Goal: Transaction & Acquisition: Obtain resource

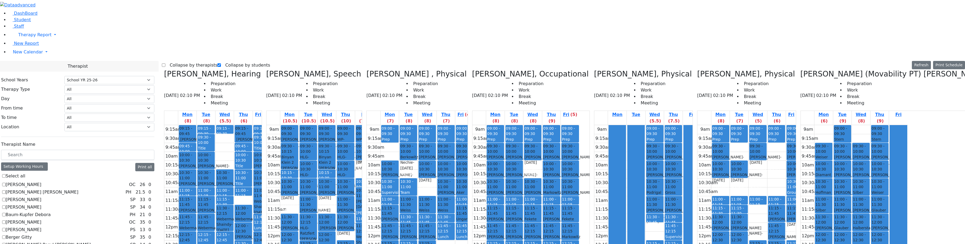
select select "212"
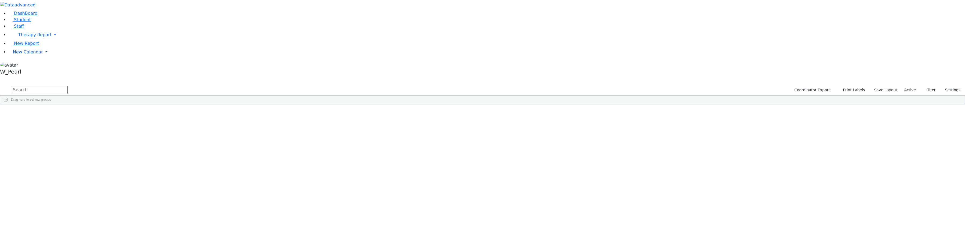
click at [37, 57] on link "New Calendar" at bounding box center [487, 52] width 957 height 11
click at [31, 65] on span "Calendar" at bounding box center [21, 62] width 19 height 5
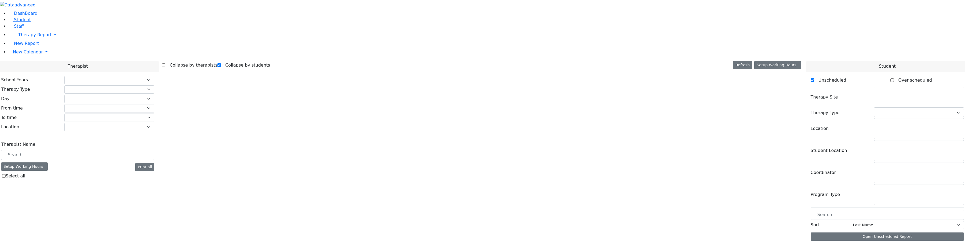
checkbox input "true"
select select "212"
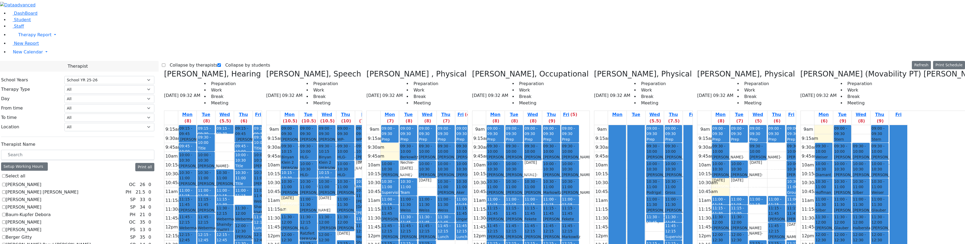
click at [353, 125] on div "9am 9:15am 9:30am 9:45am 10am 10:15am 10:30am 10:45am 11am 11:15am 11:30am 11:4…" at bounding box center [320, 231] width 107 height 213
drag, startPoint x: 355, startPoint y: 107, endPoint x: 355, endPoint y: 110, distance: 3.2
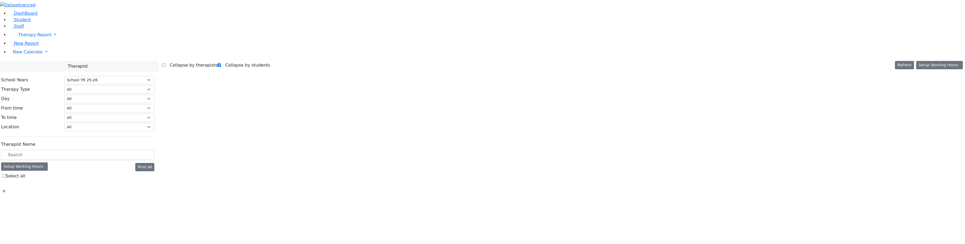
select select "212"
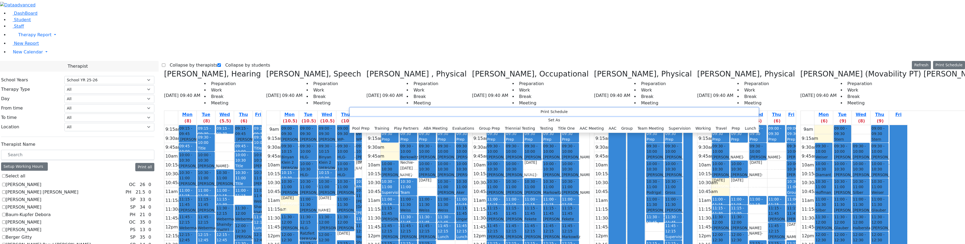
click at [364, 111] on button "Print Schedule" at bounding box center [554, 112] width 409 height 8
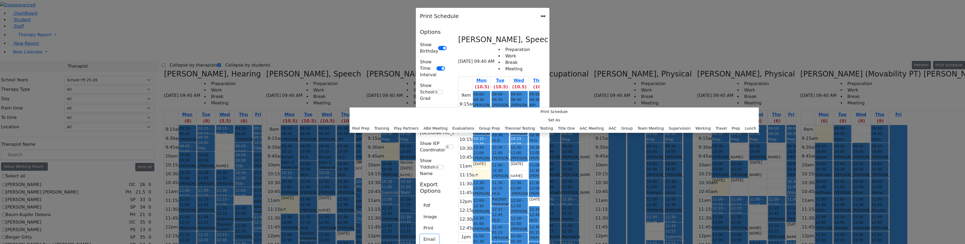
click at [420, 234] on button "Email" at bounding box center [429, 239] width 19 height 10
type input "S_Wajsfeld@kjsd.k12.ny.us"
type textarea "This is schedule for Wajsfeld Sarah"
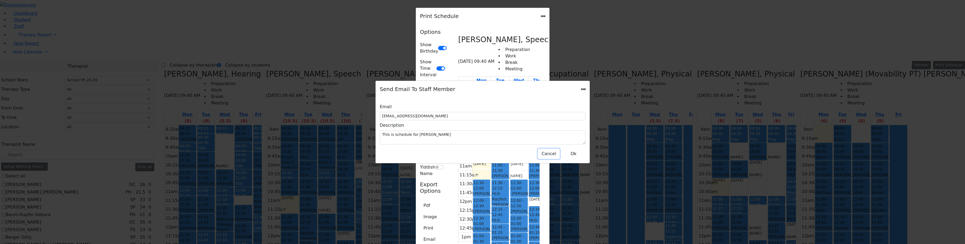
click at [546, 151] on button "Cancel" at bounding box center [548, 154] width 21 height 10
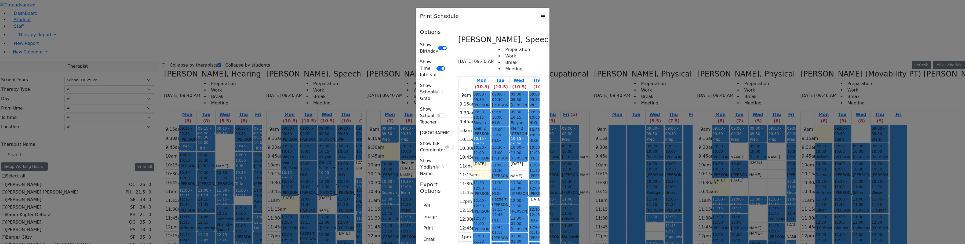
click at [543, 16] on icon "Close" at bounding box center [543, 16] width 0 height 0
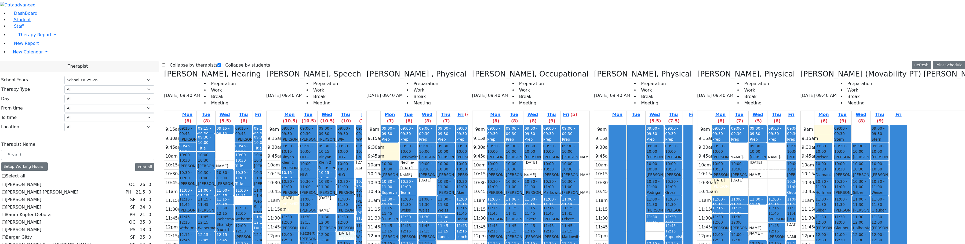
click at [369, 139] on div "9am 9:15am 9:30am 9:45am 10am 10:15am 10:30am 10:45am 11am 11:15am 11:30am 11:4…" at bounding box center [320, 231] width 107 height 213
drag, startPoint x: 257, startPoint y: 222, endPoint x: 264, endPoint y: 194, distance: 28.7
click at [264, 194] on div "9:15am 9:30am 9:45am 10am 10:15am 10:30am 10:45am 11am 11:15am 11:30am 11:45am …" at bounding box center [217, 231] width 107 height 213
click at [362, 70] on div "Wajsfeld Sarah, Speech 09/15/2025 09:40 AM Preparation Work Break Meeting" at bounding box center [314, 90] width 96 height 41
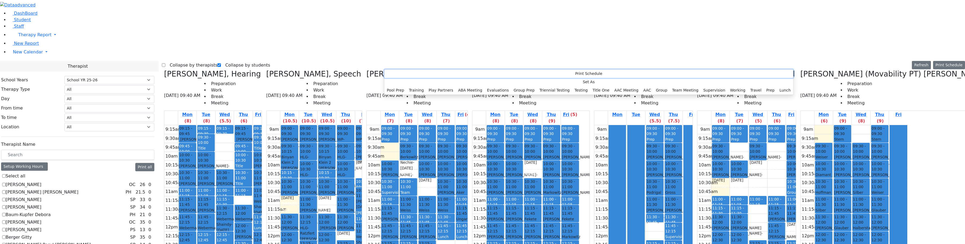
click at [389, 74] on button "Print Schedule" at bounding box center [588, 74] width 409 height 8
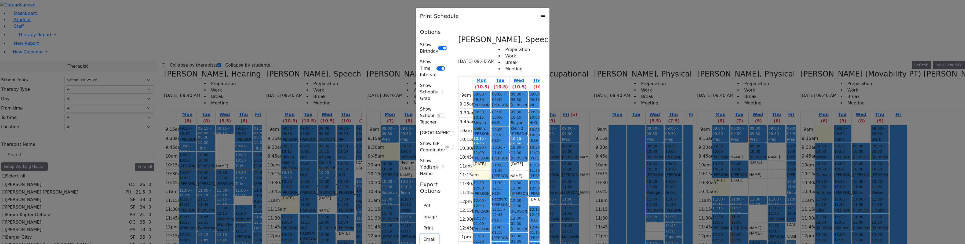
click at [420, 234] on button "Email" at bounding box center [429, 239] width 19 height 10
type input "S_Wajsfeld@kjsd.k12.ny.us"
type textarea "This is schedule for Wajsfeld Sarah"
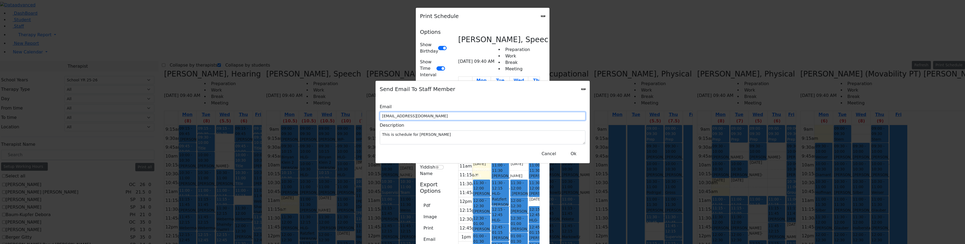
drag, startPoint x: 477, startPoint y: 114, endPoint x: 402, endPoint y: 116, distance: 74.9
click at [403, 116] on div "Email S_Wajsfeld@kjsd.k12.ny.us" at bounding box center [483, 111] width 206 height 19
click at [569, 154] on button "Ok" at bounding box center [573, 154] width 19 height 10
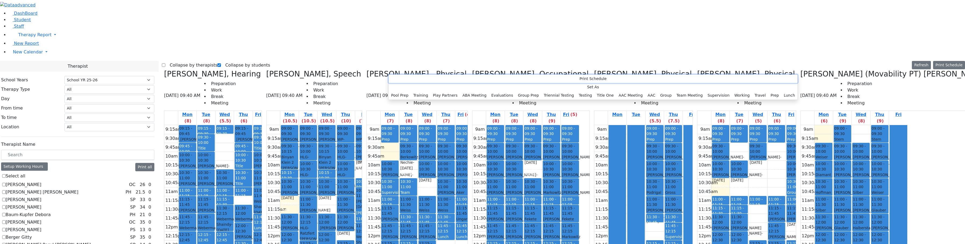
click at [392, 77] on button "Print Schedule" at bounding box center [593, 79] width 409 height 8
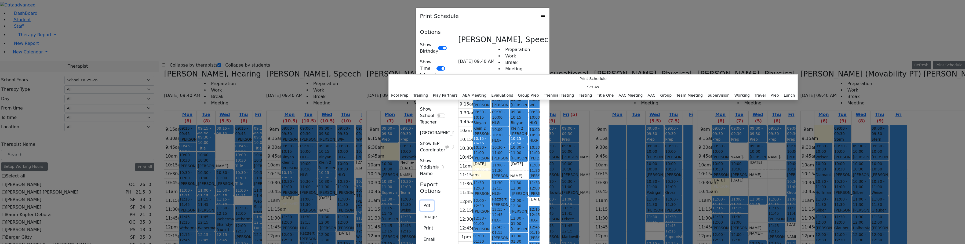
click at [420, 201] on button "Pdf" at bounding box center [427, 206] width 14 height 10
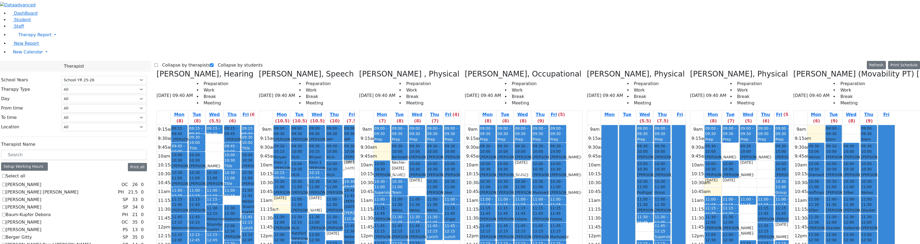
click at [173, 61] on label "Collapse by therapists" at bounding box center [184, 65] width 52 height 9
click at [158, 63] on input "Collapse by therapists" at bounding box center [155, 64] width 3 height 3
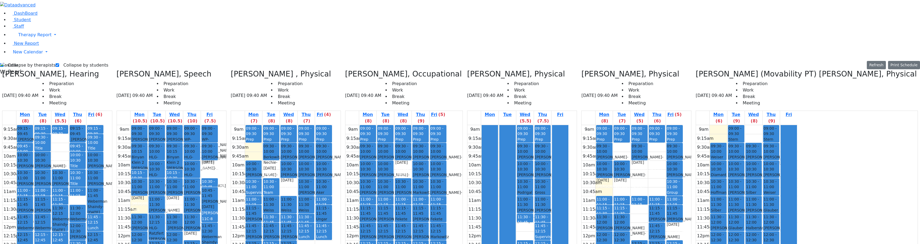
click at [32, 61] on label "Collapse by therapists" at bounding box center [29, 65] width 52 height 9
click at [3, 63] on input "Collapse by therapists" at bounding box center [1, 64] width 3 height 3
checkbox input "false"
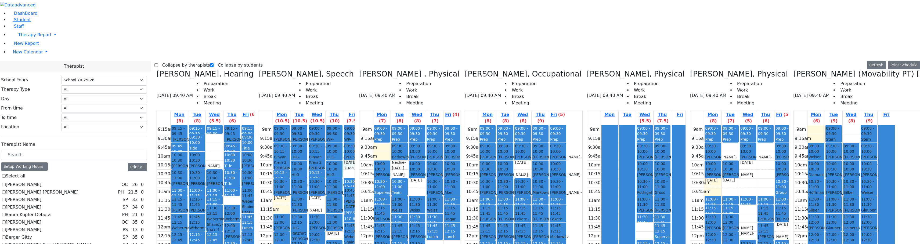
click at [360, 125] on div "9am 9:15am 9:30am 9:45am 10am 10:15am 10:30am 10:45am 11am 11:15am 11:30am 11:4…" at bounding box center [309, 231] width 101 height 213
click at [360, 188] on span "10:45 - 11:45" at bounding box center [351, 193] width 15 height 11
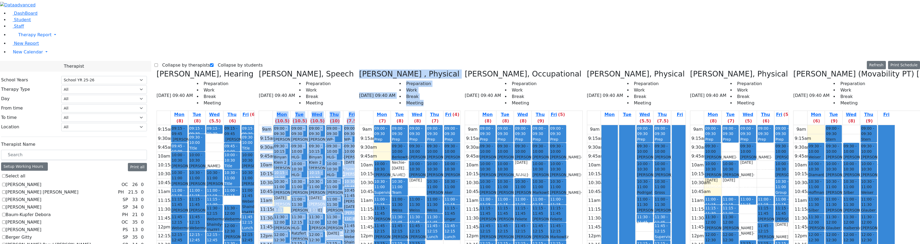
click at [383, 95] on div "Renzoni Rebecca, Hearing 09/15/2025 09:40 AM Preparation Work Break Meeting Mon…" at bounding box center [536, 204] width 765 height 269
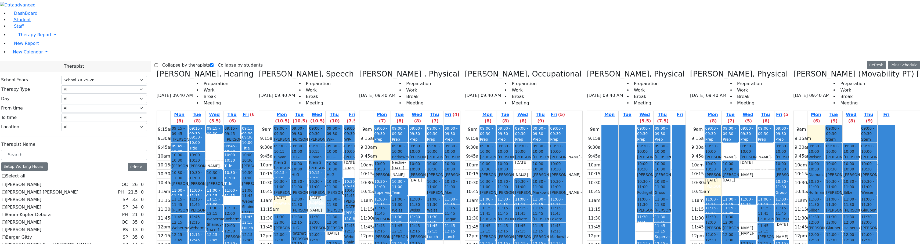
drag, startPoint x: 336, startPoint y: 105, endPoint x: 338, endPoint y: 111, distance: 6.1
click at [338, 125] on div "9am 9:15am 9:30am 9:45am 10am 10:15am 10:30am 10:45am 11am 11:15am 11:30am 11:4…" at bounding box center [309, 231] width 101 height 213
click at [348, 141] on div "9am 9:15am 9:30am 9:45am 10am 10:15am 10:30am 10:45am 11am 11:15am 11:30am 11:4…" at bounding box center [309, 231] width 101 height 213
drag, startPoint x: 368, startPoint y: 73, endPoint x: 370, endPoint y: 78, distance: 5.2
click at [360, 125] on div "9am 9:15am 9:30am 9:45am 10am 10:15am 10:30am 10:45am 11am 11:15am 11:30am 11:4…" at bounding box center [309, 231] width 101 height 213
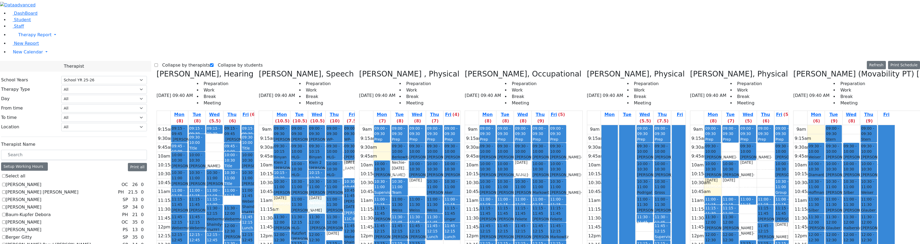
drag, startPoint x: 340, startPoint y: 108, endPoint x: 341, endPoint y: 117, distance: 9.0
click at [341, 125] on div "9am 9:15am 9:30am 9:45am 10am 10:15am 10:30am 10:45am 11am 11:15am 11:30am 11:4…" at bounding box center [309, 231] width 101 height 213
click at [354, 144] on div "9am 9:15am 9:30am 9:45am 10am 10:15am 10:30am 10:45am 11am 11:15am 11:30am 11:4…" at bounding box center [309, 231] width 101 height 213
drag, startPoint x: 330, startPoint y: 113, endPoint x: 323, endPoint y: 107, distance: 9.4
click at [330, 125] on div "9am 9:15am 9:30am 9:45am 10am 10:15am 10:30am 10:45am 11am 11:15am 11:30am 11:4…" at bounding box center [309, 231] width 101 height 213
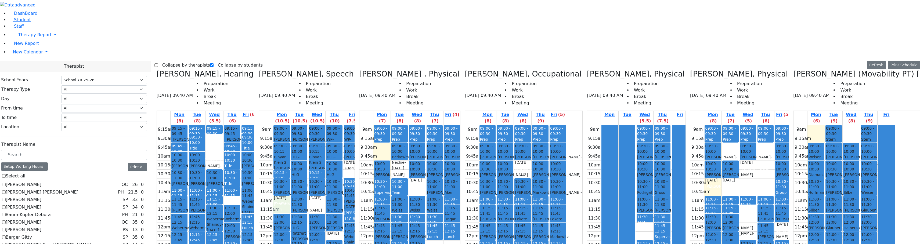
drag, startPoint x: 306, startPoint y: 105, endPoint x: 308, endPoint y: 110, distance: 5.6
click at [309, 125] on div "9am 9:15am 9:30am 9:45am 10am 10:15am 10:30am 10:45am 11am 11:15am 11:30am 11:4…" at bounding box center [309, 231] width 101 height 213
drag, startPoint x: 332, startPoint y: 110, endPoint x: 337, endPoint y: 119, distance: 10.8
click at [338, 125] on div "9am 9:15am 9:30am 9:45am 10am 10:15am 10:30am 10:45am 11am 11:15am 11:30am 11:4…" at bounding box center [309, 231] width 101 height 213
click at [360, 198] on div "9am 9:15am 9:30am 9:45am 10am 10:15am 10:30am 10:45am 11am 11:15am 11:30am 11:4…" at bounding box center [309, 231] width 101 height 213
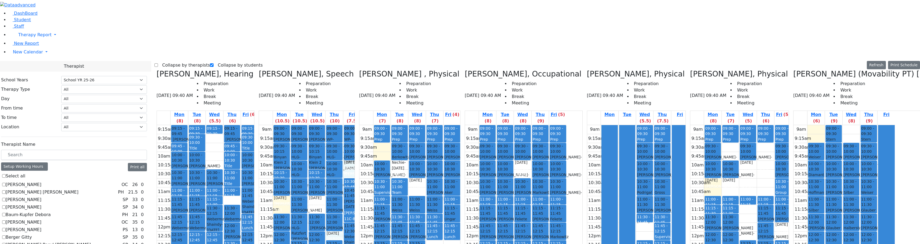
drag, startPoint x: 345, startPoint y: 203, endPoint x: 366, endPoint y: 211, distance: 22.8
click at [360, 211] on div "9am 9:15am 9:30am 9:45am 10am 10:15am 10:30am 10:45am 11am 11:15am 11:30am 11:4…" at bounding box center [309, 231] width 101 height 213
drag, startPoint x: 366, startPoint y: 209, endPoint x: 354, endPoint y: 208, distance: 11.4
drag, startPoint x: 354, startPoint y: 204, endPoint x: 361, endPoint y: 202, distance: 6.5
click at [355, 204] on div "9am 9:15am 9:30am 9:45am 10am 10:15am 10:30am 10:45am 11am 11:15am 11:30am 11:4…" at bounding box center [309, 231] width 101 height 213
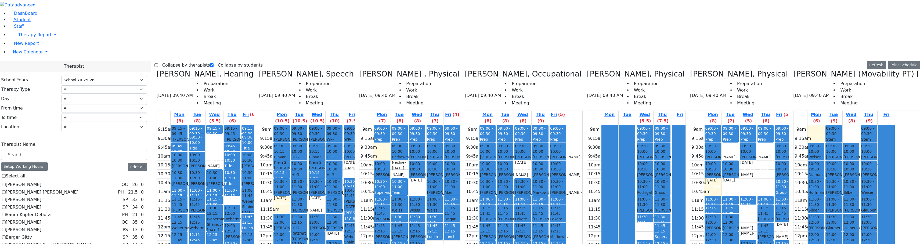
click at [360, 204] on div "9am 9:15am 9:30am 9:45am 10am 10:15am 10:30am 10:45am 11am 11:15am 11:30am 11:4…" at bounding box center [309, 231] width 101 height 213
drag, startPoint x: 364, startPoint y: 204, endPoint x: 357, endPoint y: 203, distance: 6.7
click at [338, 125] on div "9am 9:15am 9:30am 9:45am 10am 10:15am 10:30am 10:45am 11am 11:15am 11:30am 11:4…" at bounding box center [309, 231] width 101 height 213
drag, startPoint x: 340, startPoint y: 105, endPoint x: 340, endPoint y: 113, distance: 7.5
click at [351, 142] on div "9am 9:15am 9:30am 9:45am 10am 10:15am 10:30am 10:45am 11am 11:15am 11:30am 11:4…" at bounding box center [309, 231] width 101 height 213
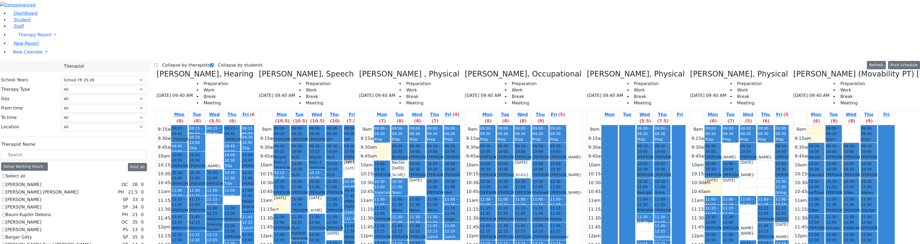
drag, startPoint x: 322, startPoint y: 205, endPoint x: 322, endPoint y: 208, distance: 3.2
click at [322, 213] on div "9am 9:15am 9:30am 9:45am 10am 10:15am 10:30am 10:45am 11am 11:15am 11:30am 11:4…" at bounding box center [309, 231] width 101 height 213
drag, startPoint x: 354, startPoint y: 204, endPoint x: 355, endPoint y: 212, distance: 7.9
click at [355, 212] on div "9am 9:15am 9:30am 9:45am 10am 10:15am 10:30am 10:45am 11am 11:15am 11:30am 11:4…" at bounding box center [309, 231] width 101 height 213
click at [303, 125] on div "9am 9:15am 9:30am 9:45am 10am 10:15am 10:30am 10:45am 11am 11:15am 11:30am 11:4…" at bounding box center [309, 231] width 101 height 213
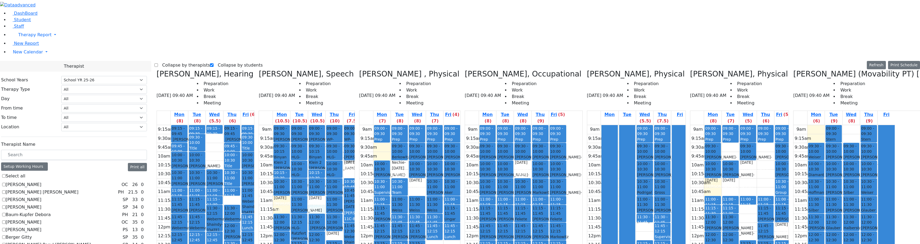
click at [340, 125] on div "9am 9:15am 9:30am 9:45am 10am 10:15am 10:30am 10:45am 11am 11:15am 11:30am 11:4…" at bounding box center [309, 231] width 101 height 213
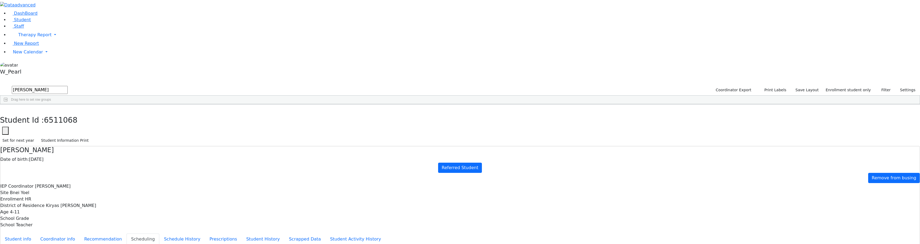
select select "213"
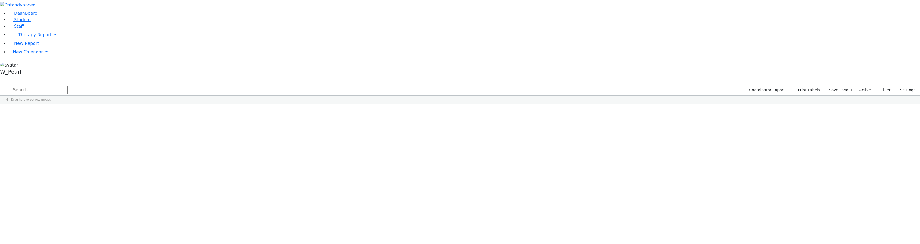
drag, startPoint x: 245, startPoint y: 11, endPoint x: 245, endPoint y: 15, distance: 4.0
click at [245, 12] on div "DashBoard Student Staff Therapy Report Student Old Calendar Report" at bounding box center [460, 52] width 920 height 104
click at [68, 86] on input "text" at bounding box center [40, 90] width 56 height 8
type input "tob neu"
click at [130, 113] on div "[PERSON_NAME]" at bounding box center [97, 117] width 65 height 8
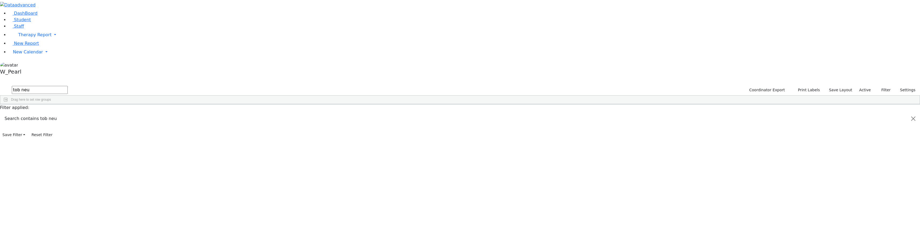
click at [130, 113] on div "[PERSON_NAME]" at bounding box center [97, 117] width 65 height 8
